Goal: Register for event/course

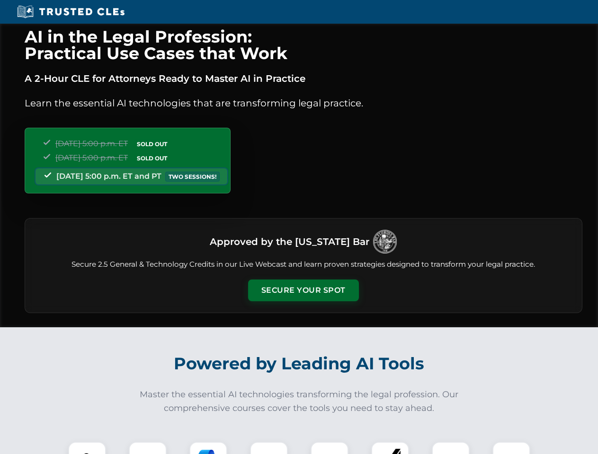
click at [303, 291] on button "Secure Your Spot" at bounding box center [303, 291] width 111 height 22
click at [87, 448] on img at bounding box center [86, 460] width 27 height 27
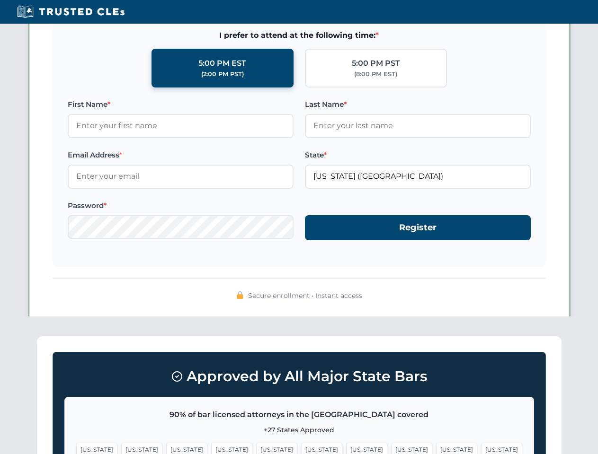
click at [346, 448] on span "[US_STATE]" at bounding box center [366, 450] width 41 height 14
click at [436, 448] on span "[US_STATE]" at bounding box center [456, 450] width 41 height 14
